Goal: Information Seeking & Learning: Learn about a topic

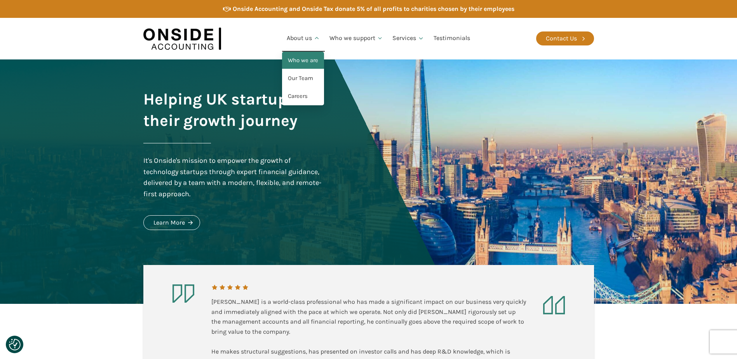
click at [310, 66] on link "Who we are" at bounding box center [303, 61] width 42 height 18
click at [303, 75] on link "Our Team" at bounding box center [303, 79] width 42 height 18
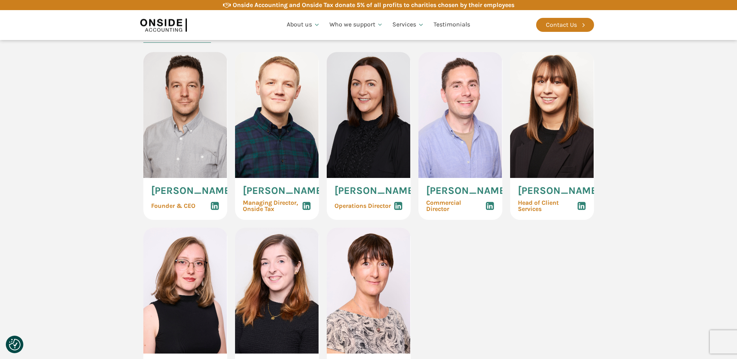
scroll to position [389, 0]
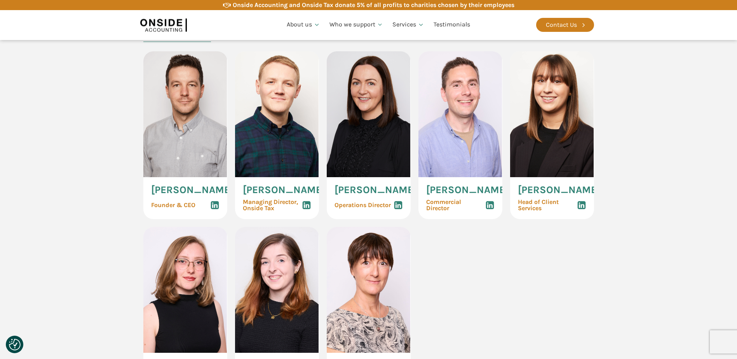
click at [174, 207] on div "[PERSON_NAME] Founder & CEO" at bounding box center [185, 198] width 84 height 42
click at [169, 195] on span "[PERSON_NAME]" at bounding box center [192, 190] width 82 height 10
